Goal: Find specific page/section: Find specific page/section

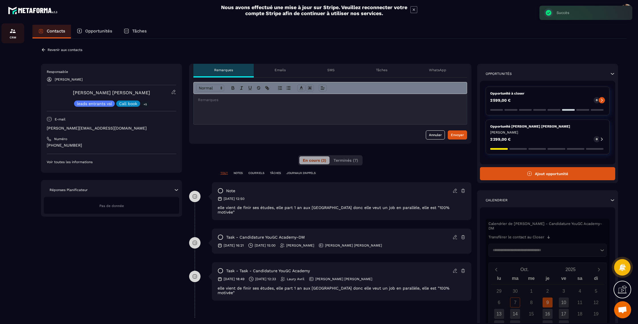
click at [14, 30] on img at bounding box center [12, 31] width 7 height 7
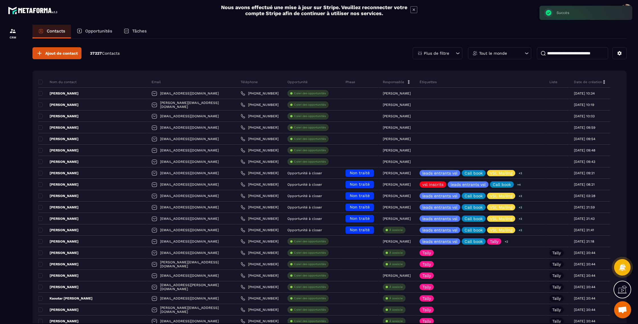
click at [566, 52] on input at bounding box center [572, 53] width 71 height 12
type input "********"
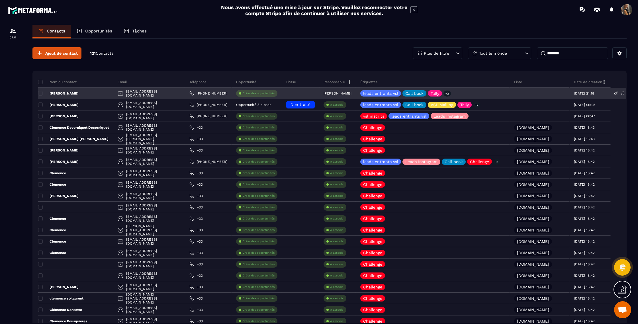
click at [209, 96] on div "[PHONE_NUMBER]" at bounding box center [208, 93] width 47 height 11
click at [504, 92] on div "leads entrants vsl Call book Tally +2" at bounding box center [433, 93] width 154 height 11
click at [73, 95] on p "[PERSON_NAME]" at bounding box center [58, 93] width 40 height 5
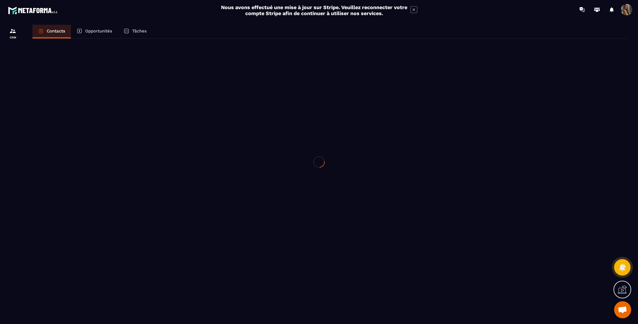
click at [73, 95] on div at bounding box center [319, 162] width 638 height 324
